Goal: Information Seeking & Learning: Check status

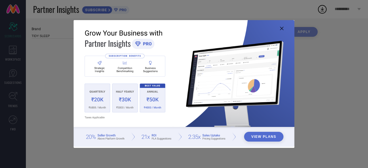
type input "All"
click at [283, 27] on icon at bounding box center [281, 28] width 3 height 3
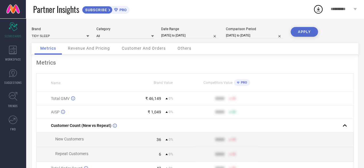
click at [195, 34] on input "[DATE] to [DATE]" at bounding box center [190, 36] width 58 height 6
select select "7"
select select "2025"
select select "8"
select select "2025"
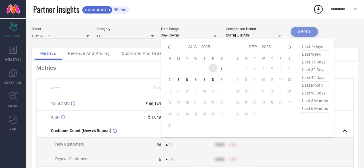
click at [214, 69] on td "1" at bounding box center [213, 68] width 9 height 9
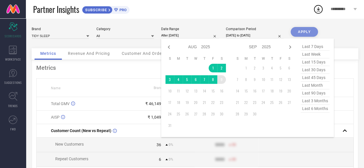
type input "[DATE] to [DATE]"
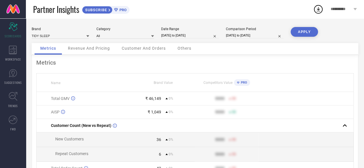
click at [233, 36] on input "[DATE] to [DATE]" at bounding box center [255, 36] width 58 height 6
select select "7"
select select "2025"
select select "8"
select select "2025"
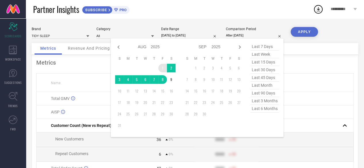
click at [160, 67] on td "1" at bounding box center [162, 68] width 9 height 9
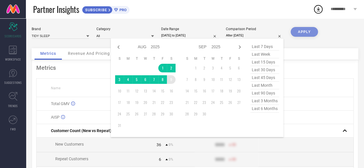
type input "[DATE] to [DATE]"
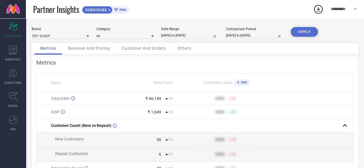
click at [311, 27] on div "Brand TIDY SLEEP Category All Date Range [DATE] to [DATE] Comparison Period [DA…" at bounding box center [195, 128] width 338 height 221
click at [304, 35] on button "APPLY" at bounding box center [304, 32] width 27 height 10
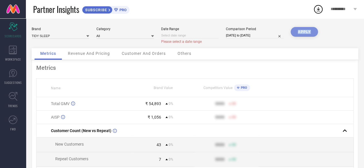
click at [177, 36] on input at bounding box center [190, 36] width 58 height 6
select select "7"
select select "2025"
select select "8"
select select "2025"
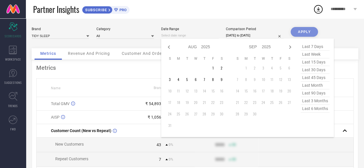
click at [314, 86] on span "last month" at bounding box center [315, 86] width 29 height 8
type input "[DATE] to [DATE]"
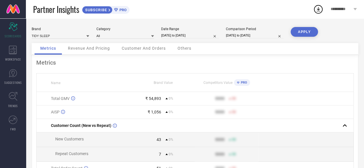
click at [250, 33] on input "[DATE] to [DATE]" at bounding box center [255, 36] width 58 height 6
select select "7"
select select "2025"
select select "8"
select select "2025"
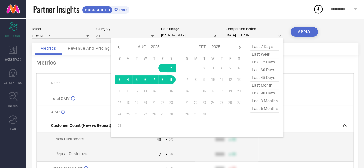
click at [263, 85] on span "last month" at bounding box center [264, 86] width 29 height 8
type input "[DATE] to [DATE]"
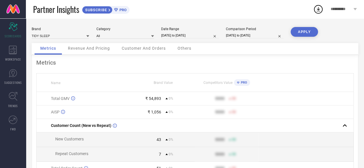
click at [305, 31] on button "APPLY" at bounding box center [304, 32] width 27 height 10
click at [94, 49] on span "Revenue And Pricing" at bounding box center [89, 48] width 42 height 5
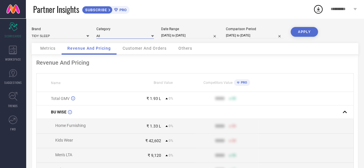
click at [118, 34] on input at bounding box center [125, 36] width 58 height 6
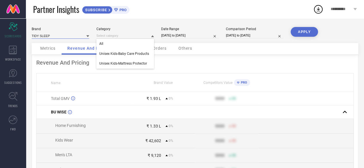
click at [62, 36] on input at bounding box center [61, 36] width 58 height 6
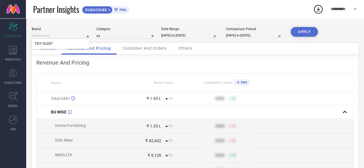
click at [185, 4] on div "Partner Insights SUBSCRIBE PRO" at bounding box center [173, 9] width 280 height 18
click at [186, 47] on span "Others" at bounding box center [185, 48] width 14 height 5
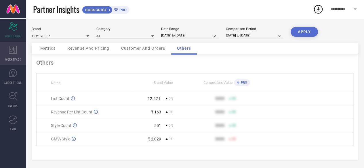
click at [13, 50] on icon at bounding box center [13, 50] width 8 height 9
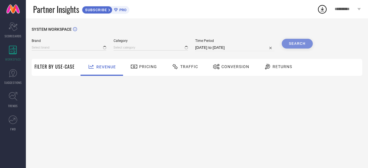
type input "TIDY SLEEP"
type input "All"
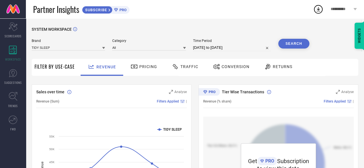
click at [150, 66] on span "Pricing" at bounding box center [148, 66] width 18 height 5
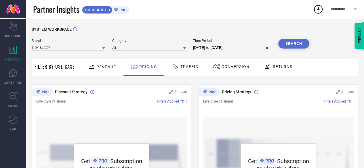
click at [190, 66] on span "Traffic" at bounding box center [189, 66] width 18 height 5
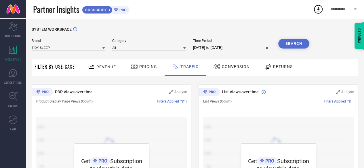
click at [119, 10] on span "PRO" at bounding box center [122, 10] width 9 height 4
